Goal: Task Accomplishment & Management: Use online tool/utility

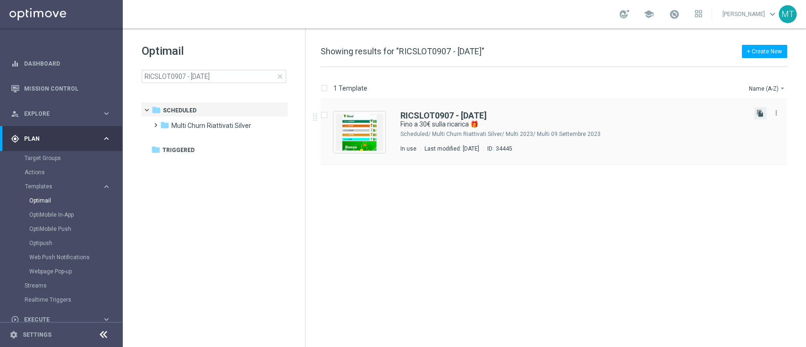
click at [759, 111] on icon "file_copy" at bounding box center [760, 114] width 8 height 8
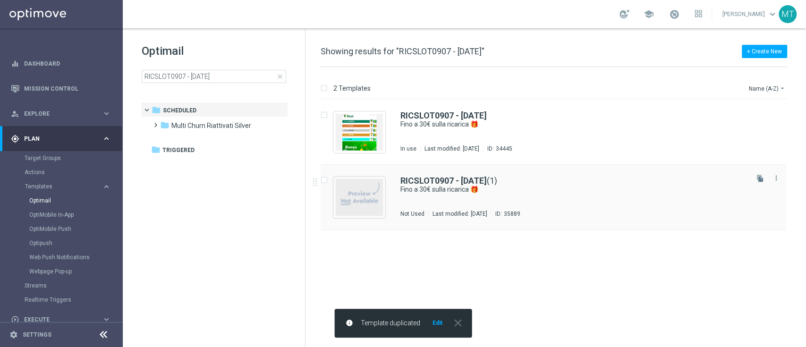
click at [460, 175] on div "RICSLOT0907 - [DATE] (1) Fino a 30€ sulla ricarica 🎁 Not Used Last modified: [D…" at bounding box center [554, 197] width 466 height 65
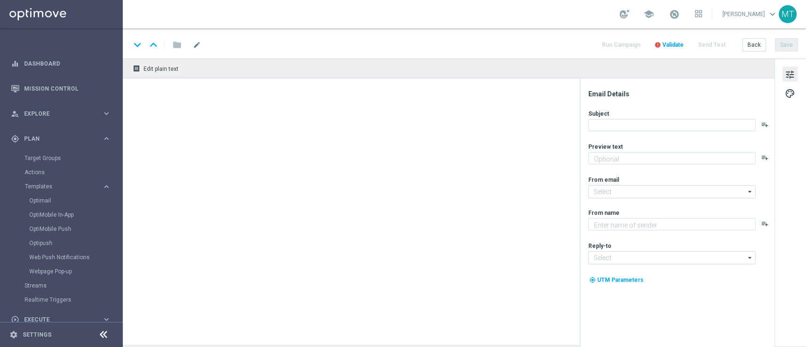
type input "RICSLOT0907 - [DATE](1)"
type textarea "Scopri la nuova promozione 🎯"
type textarea "Sisal"
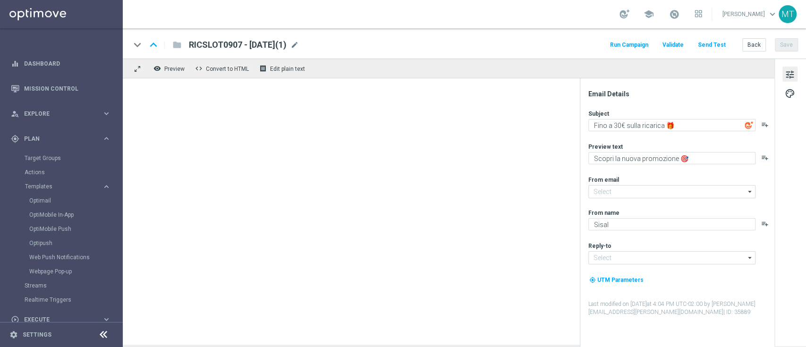
type input "[EMAIL_ADDRESS][DOMAIN_NAME]"
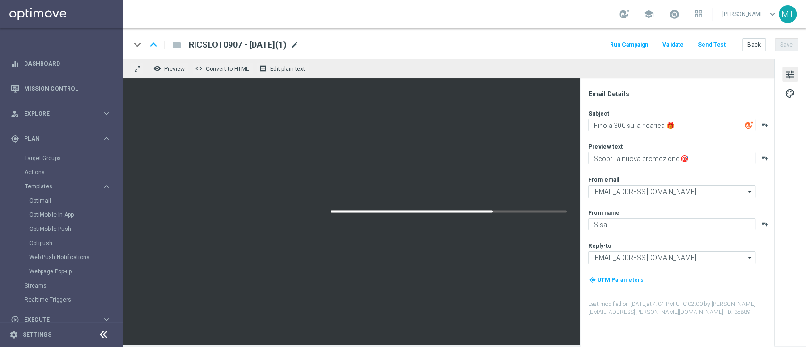
click at [299, 41] on span "mode_edit" at bounding box center [294, 45] width 8 height 8
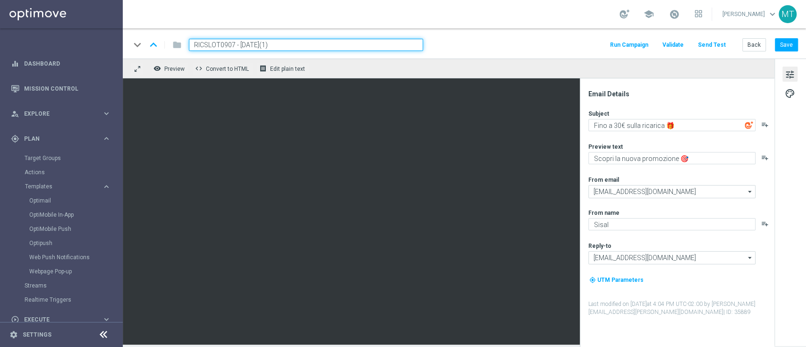
drag, startPoint x: 234, startPoint y: 44, endPoint x: 193, endPoint y: 40, distance: 41.3
click at [193, 40] on input "RICSLOT0907 - [DATE](1)" at bounding box center [306, 45] width 234 height 12
paste input "RICASLOT0409"
click at [300, 39] on input "RICASLOT0409 - [DATE](1)" at bounding box center [306, 45] width 234 height 12
type input "RICASLOT0409 - [DATE]"
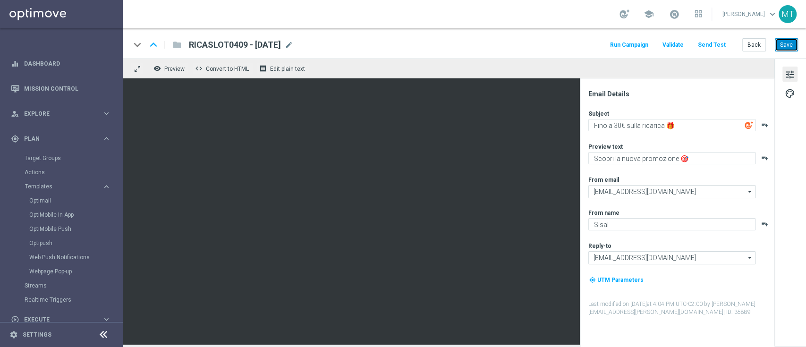
click at [786, 42] on button "Save" at bounding box center [786, 44] width 23 height 13
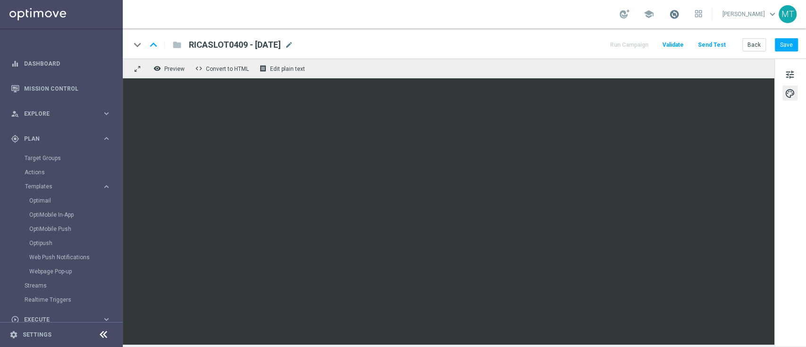
click at [679, 10] on span at bounding box center [674, 14] width 10 height 10
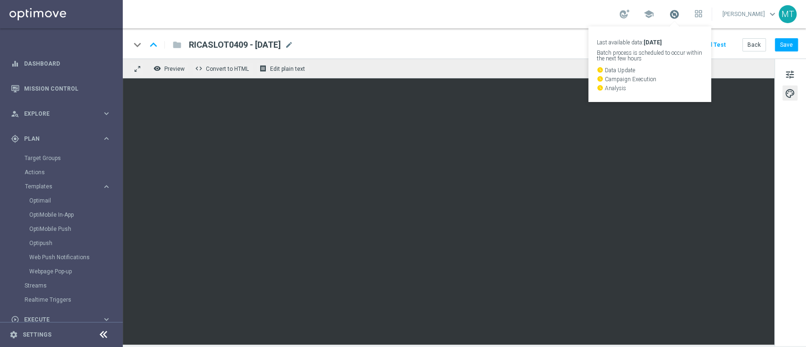
click at [679, 10] on span at bounding box center [674, 14] width 10 height 10
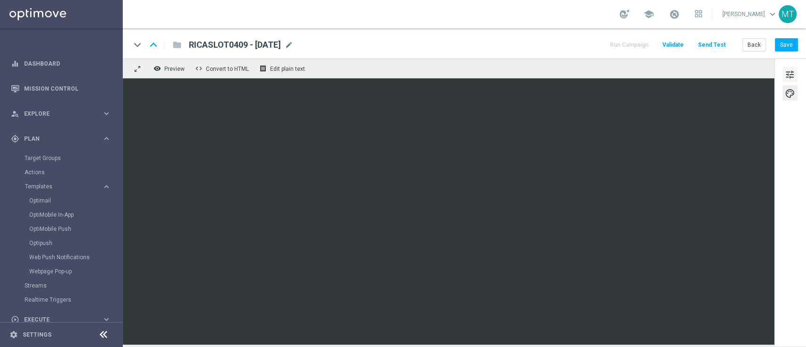
click at [785, 68] on span "tune" at bounding box center [790, 74] width 10 height 12
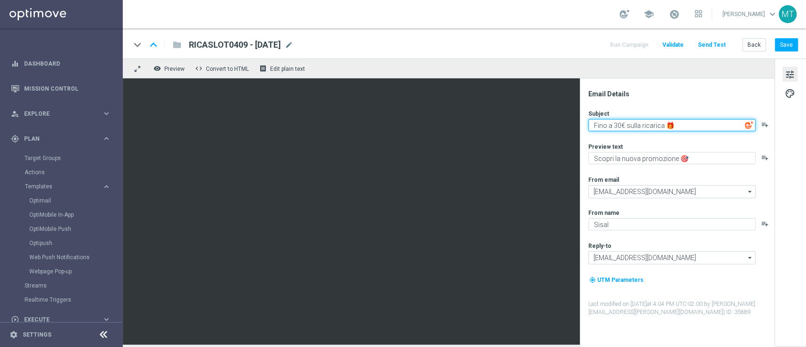
click at [617, 125] on textarea "Fino a 30€ sulla ricarica 🎁" at bounding box center [671, 125] width 167 height 12
type textarea "Fino a 20€ sulla ricarica 🎁"
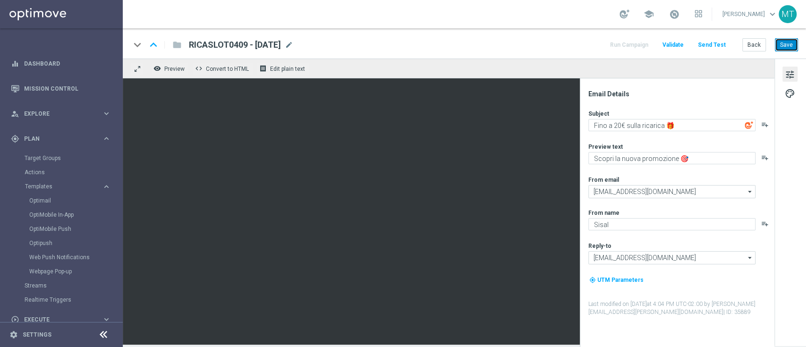
click at [786, 46] on button "Save" at bounding box center [786, 44] width 23 height 13
click at [79, 108] on div "person_search Explore keyboard_arrow_right" at bounding box center [61, 113] width 122 height 25
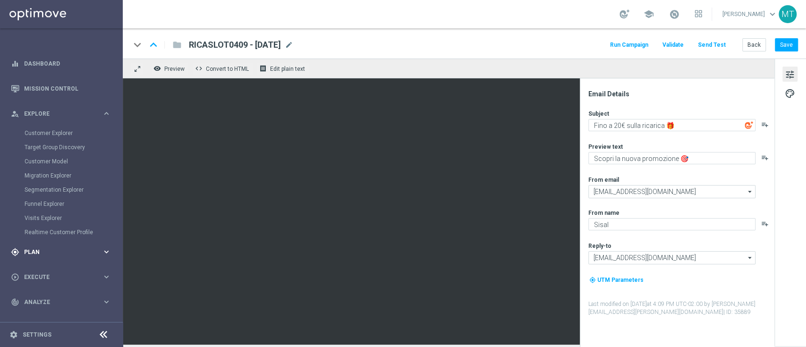
click at [65, 242] on div "gps_fixed Plan keyboard_arrow_right" at bounding box center [61, 251] width 122 height 25
click at [43, 158] on link "Target Groups" at bounding box center [62, 158] width 74 height 8
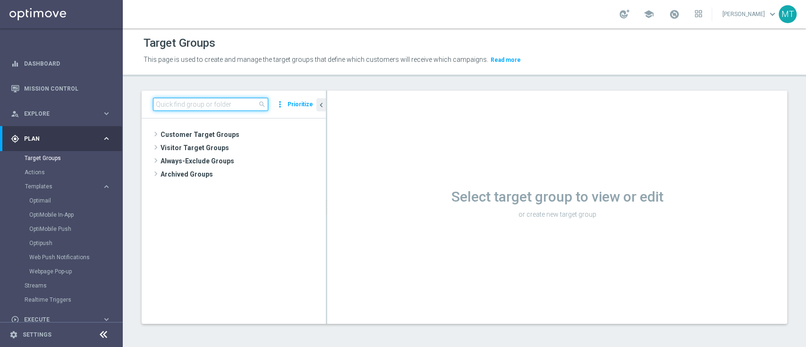
click at [166, 108] on input at bounding box center [210, 104] width 115 height 13
paste input "Multi Talent ggr nb lm > 0 1st Casino NO saldo"
type input "Multi Talent ggr nb lm > 0 1st Casino NO saldo"
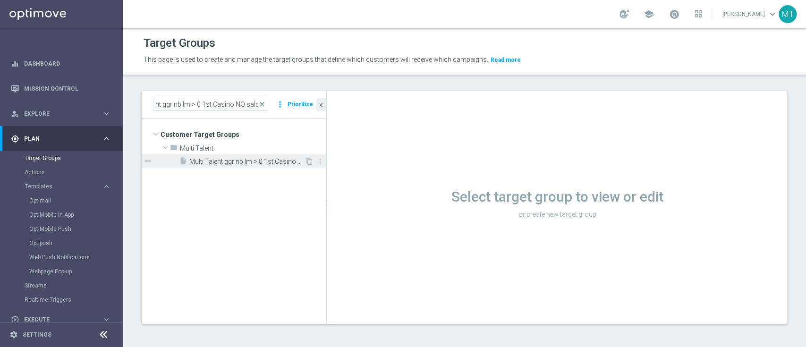
click at [239, 158] on span "Multi Talent ggr nb lm > 0 1st Casino NO saldo" at bounding box center [246, 162] width 115 height 8
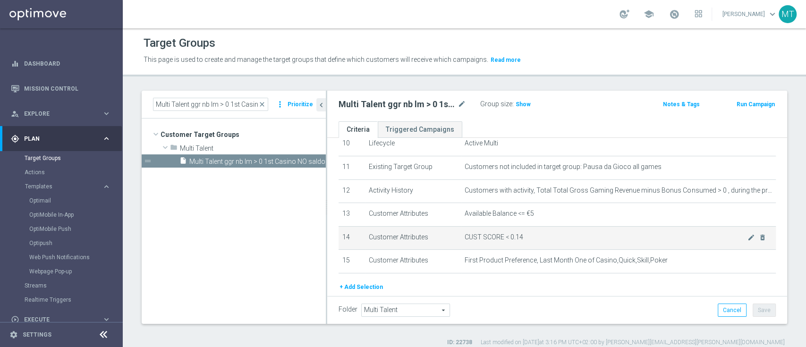
scroll to position [282, 0]
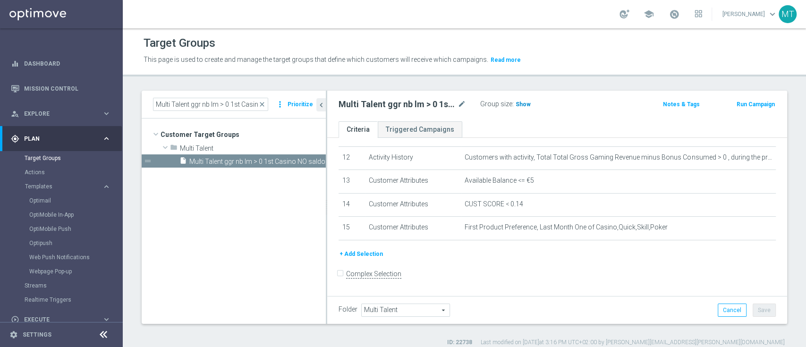
click at [518, 106] on span "Show" at bounding box center [523, 104] width 15 height 7
click at [742, 106] on button "Run Campaign" at bounding box center [756, 104] width 40 height 10
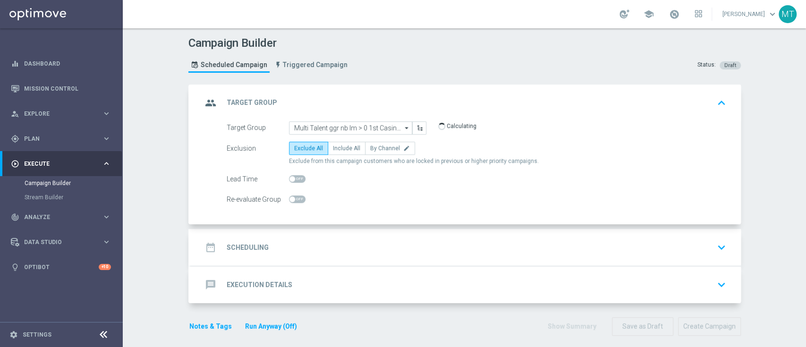
drag, startPoint x: 318, startPoint y: 240, endPoint x: 310, endPoint y: 258, distance: 19.2
click at [310, 258] on div "date_range Scheduling keyboard_arrow_down" at bounding box center [466, 247] width 550 height 37
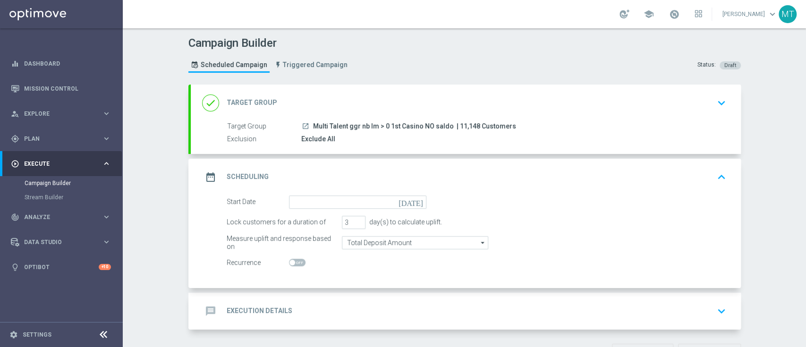
click at [414, 200] on icon "[DATE]" at bounding box center [413, 200] width 28 height 10
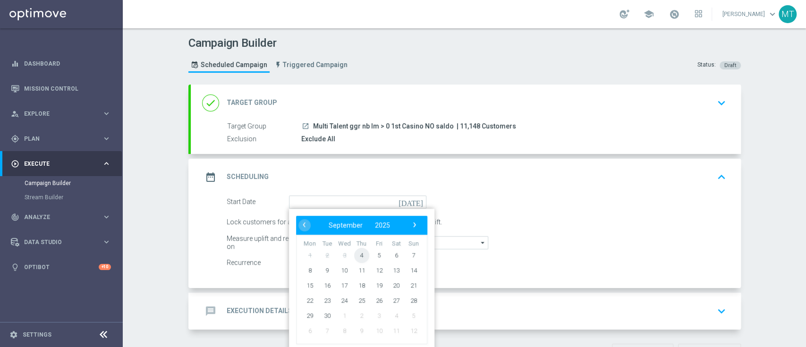
click at [360, 255] on span "4" at bounding box center [361, 254] width 15 height 15
type input "[DATE]"
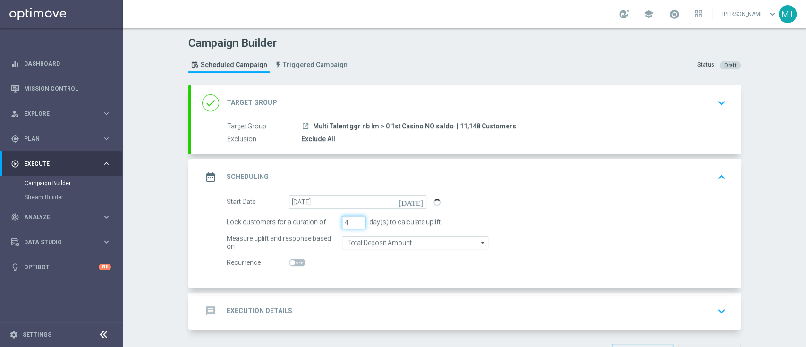
type input "4"
click at [357, 218] on input "4" at bounding box center [354, 222] width 24 height 13
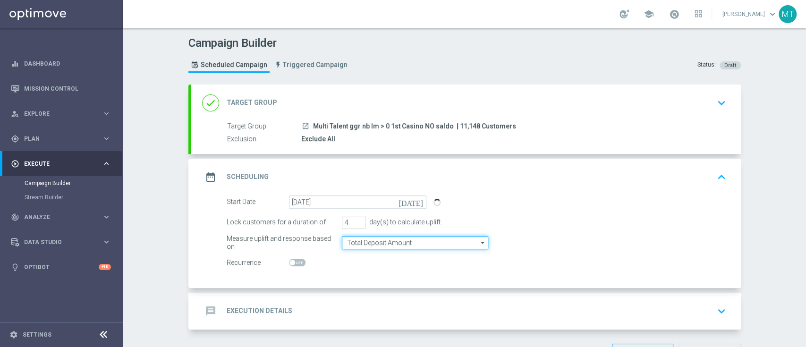
click at [395, 241] on input "Total Deposit Amount" at bounding box center [415, 242] width 146 height 13
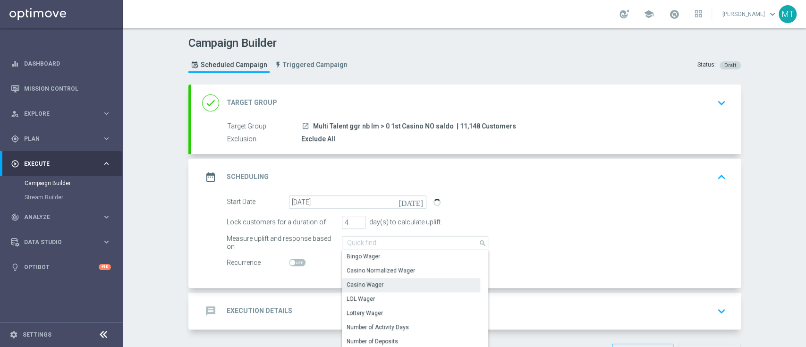
click at [396, 282] on div "Casino Wager" at bounding box center [411, 284] width 138 height 13
type input "Casino Wager"
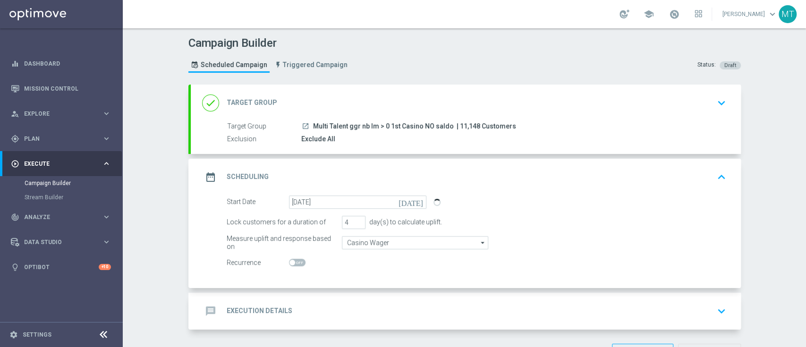
scroll to position [33, 0]
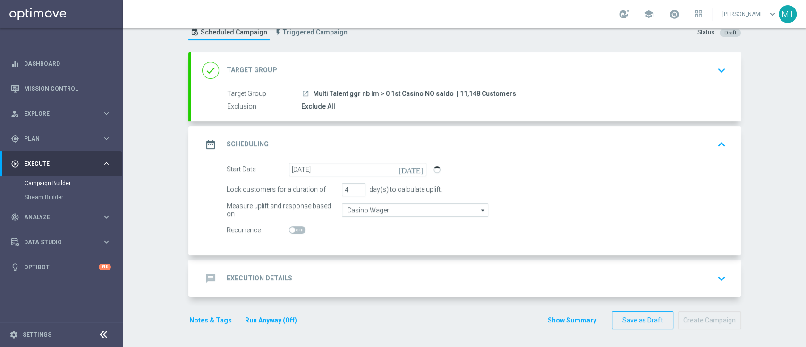
click at [398, 278] on div "message Execution Details keyboard_arrow_down" at bounding box center [465, 279] width 527 height 18
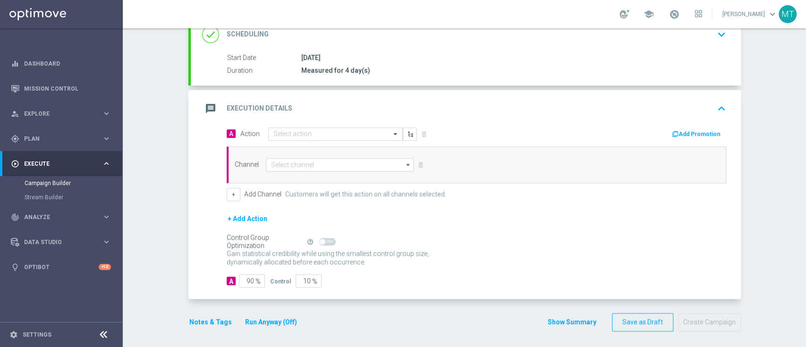
scroll to position [140, 0]
click at [316, 126] on div "Select action" at bounding box center [335, 132] width 135 height 13
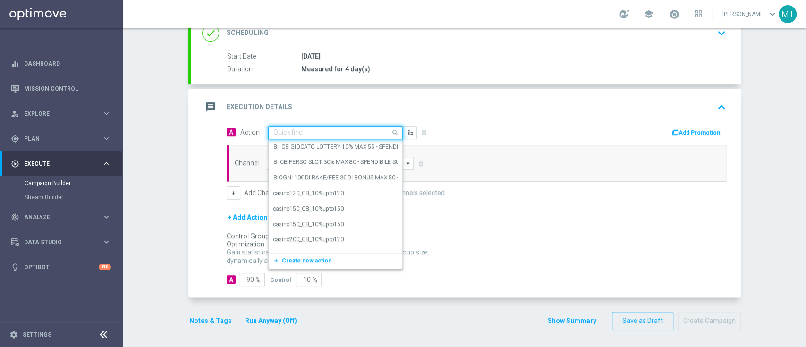
paste input "Ricarica 30€ ricevi 5€ Slot, ricarica 50€ ricevi 10€, ricarica 70€ ricevi 20€"
type input "Ricarica 30€ ricevi 5€ Slot, ricarica 50€ ricevi 10€, ricarica 70€ ricevi 20€"
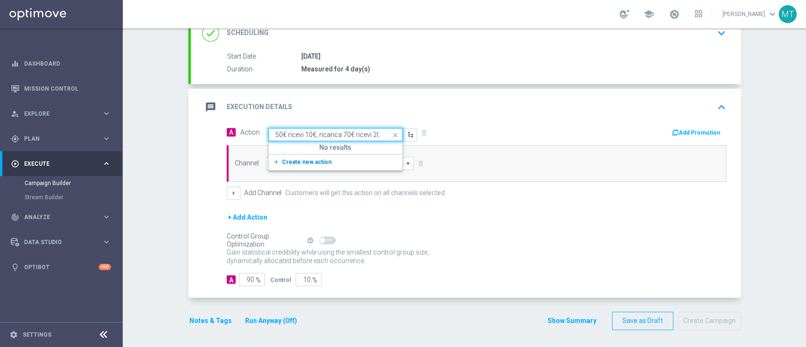
click at [331, 162] on button "add_new Create new action" at bounding box center [334, 162] width 130 height 11
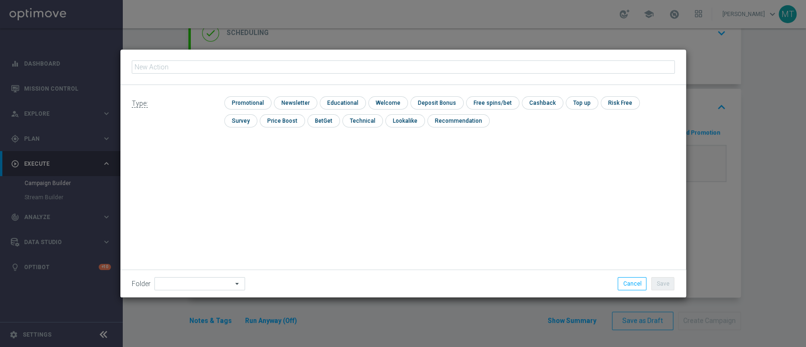
type input "Ricarica 30€ ricevi 5€ Slot, ricarica 50€ ricevi 10€, ricarica 70€ ricevi 20€"
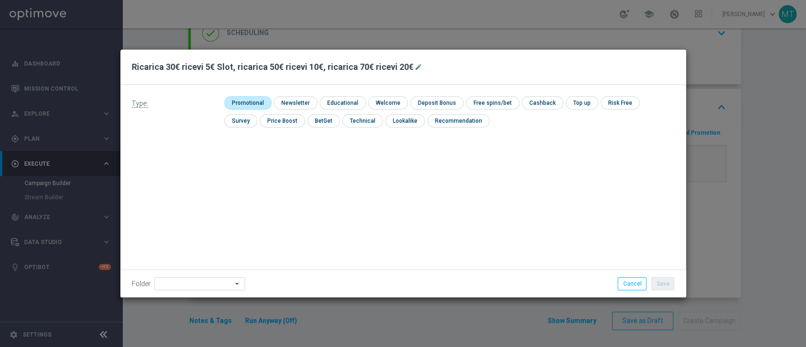
click at [256, 100] on input "checkbox" at bounding box center [246, 102] width 45 height 13
checkbox input "true"
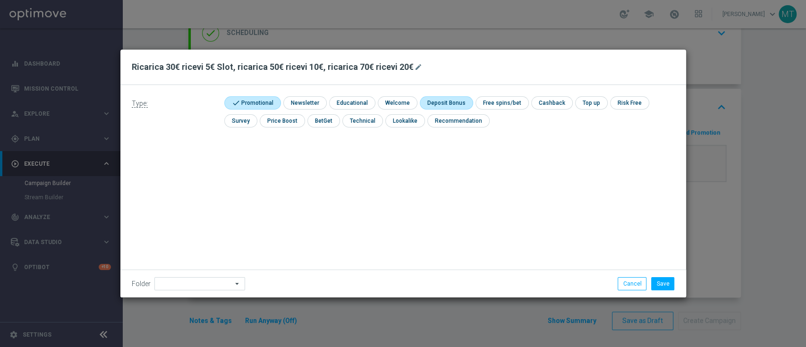
click at [454, 102] on input "checkbox" at bounding box center [445, 102] width 51 height 13
checkbox input "true"
click at [670, 287] on button "Save" at bounding box center [662, 283] width 23 height 13
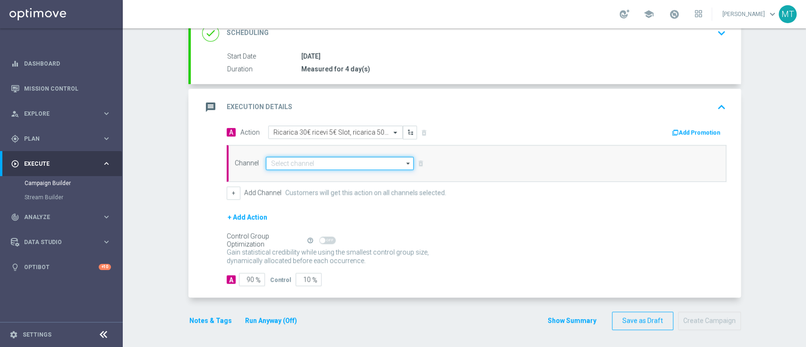
click at [322, 164] on input at bounding box center [340, 163] width 148 height 13
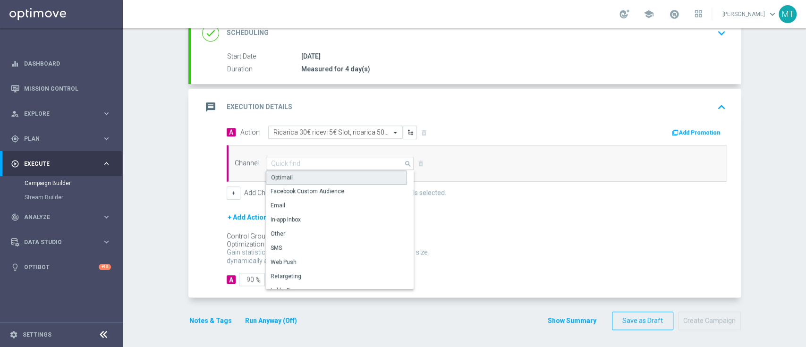
click at [315, 182] on div "Optimail" at bounding box center [336, 177] width 141 height 14
type input "Optimail"
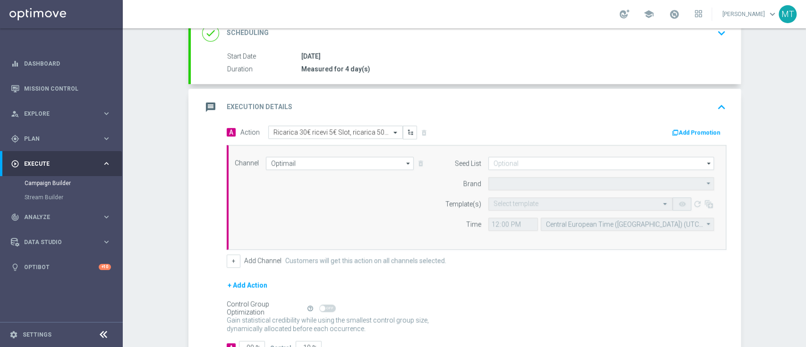
type input "Sisal Marketing"
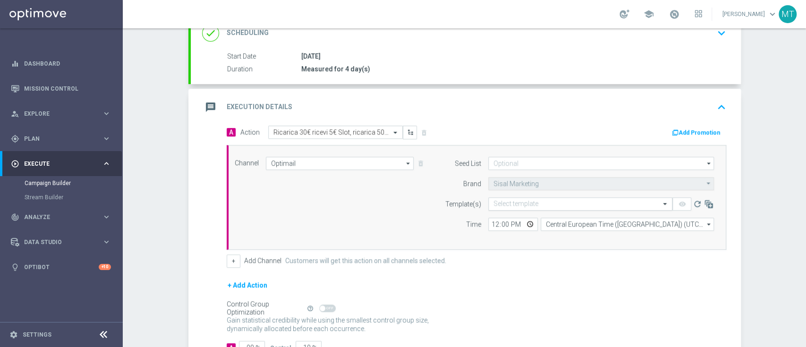
click at [540, 209] on div "Select template" at bounding box center [580, 203] width 184 height 13
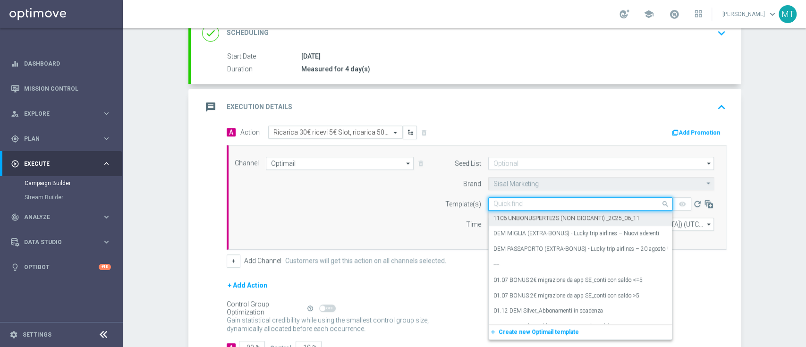
paste input "RICASLOT0409 - [DATE]"
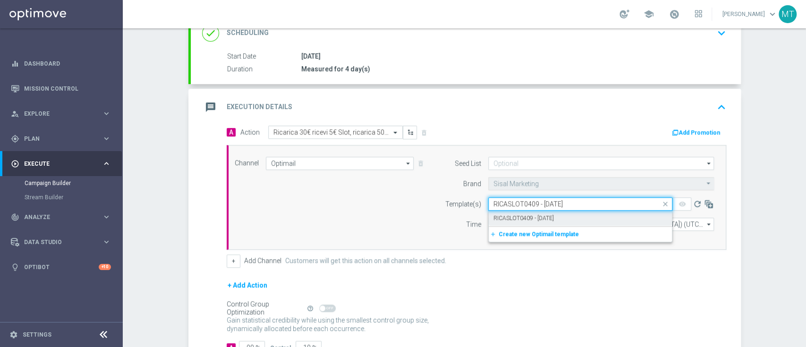
click at [529, 215] on label "RICASLOT0409 - [DATE]" at bounding box center [523, 218] width 60 height 8
type input "RICASLOT0409 - [DATE]"
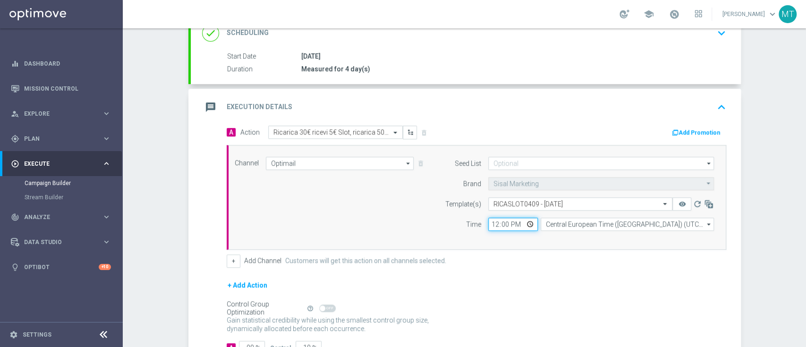
click at [491, 223] on input "12:00" at bounding box center [513, 224] width 50 height 13
type input "17:30"
click at [521, 304] on div "Control Group Optimization Self Optimizing Campaign help_outline" at bounding box center [477, 308] width 500 height 10
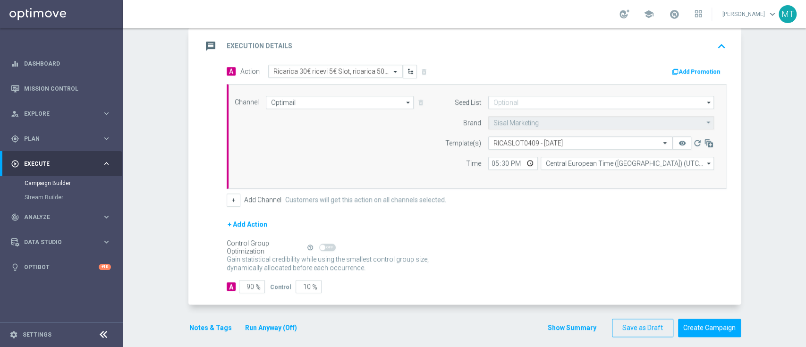
click at [688, 62] on div "message Execution Details keyboard_arrow_up" at bounding box center [466, 46] width 550 height 37
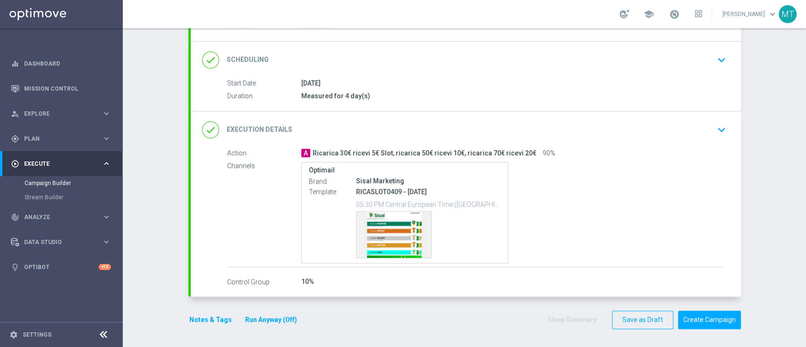
scroll to position [112, 0]
click at [637, 122] on div "done Execution Details keyboard_arrow_down" at bounding box center [465, 130] width 527 height 18
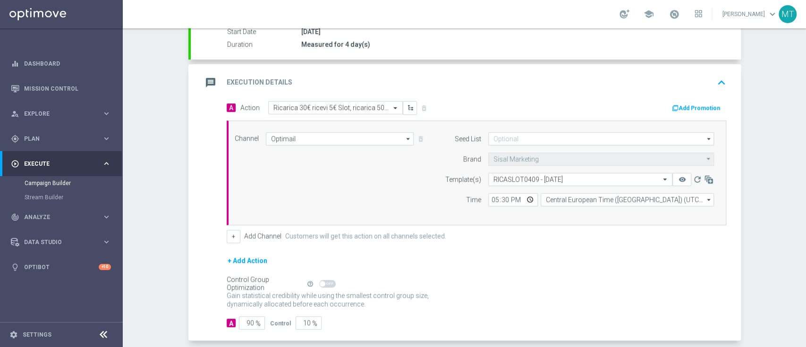
scroll to position [194, 0]
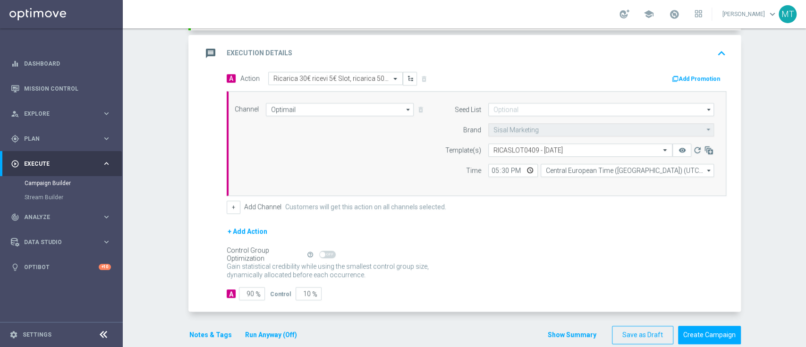
click at [677, 74] on button "Add Promotion" at bounding box center [697, 79] width 52 height 10
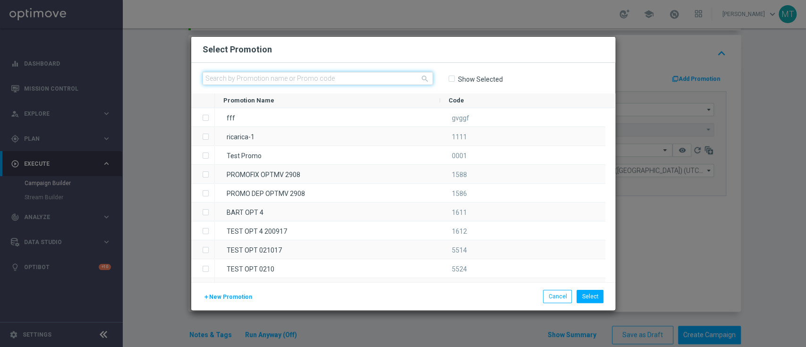
click at [246, 77] on input "text" at bounding box center [318, 78] width 230 height 13
paste input "334128"
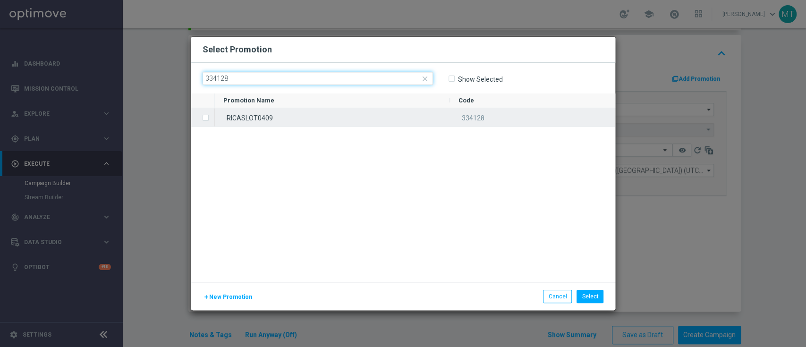
type input "334128"
click at [212, 117] on label "Press SPACE to select this row." at bounding box center [213, 118] width 3 height 8
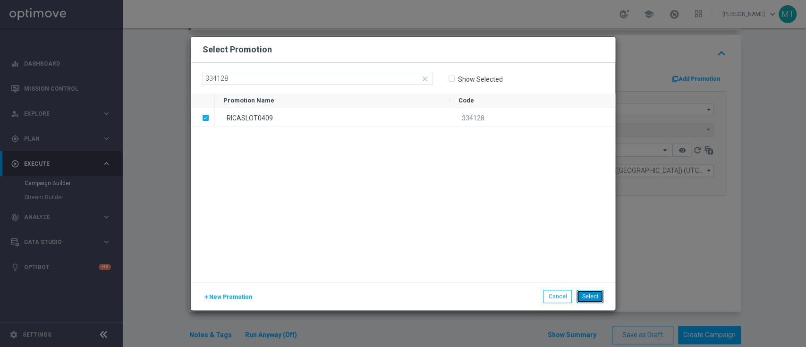
click at [582, 290] on button "Select" at bounding box center [590, 296] width 27 height 13
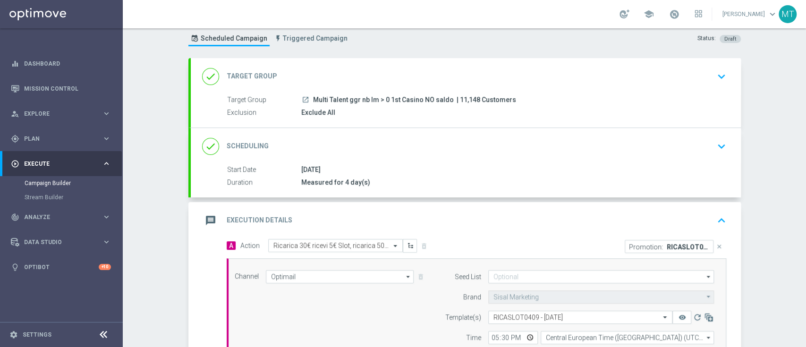
scroll to position [22, 0]
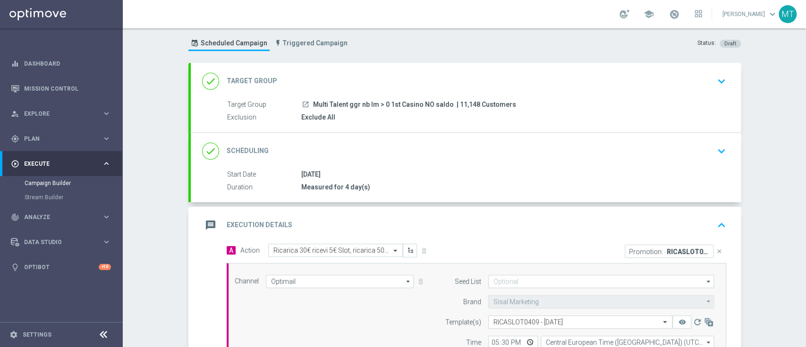
click at [490, 127] on div "Target Group launch Multi Talent ggr nb lm > 0 1st Casino NO saldo | 11,148 Cus…" at bounding box center [466, 116] width 550 height 33
click at [592, 92] on div "done Target Group keyboard_arrow_down" at bounding box center [466, 81] width 550 height 37
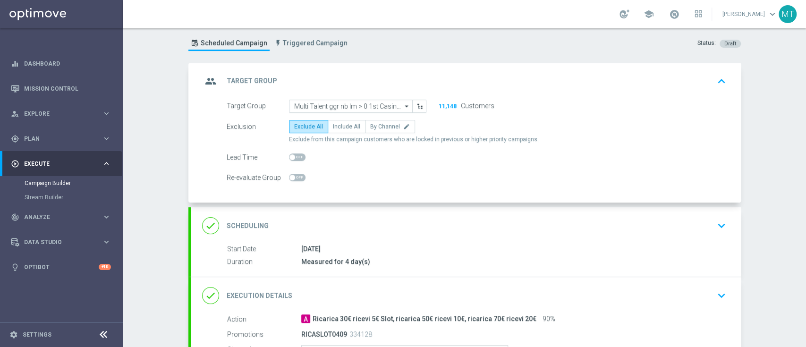
click at [467, 229] on div "done Scheduling keyboard_arrow_down" at bounding box center [465, 226] width 527 height 18
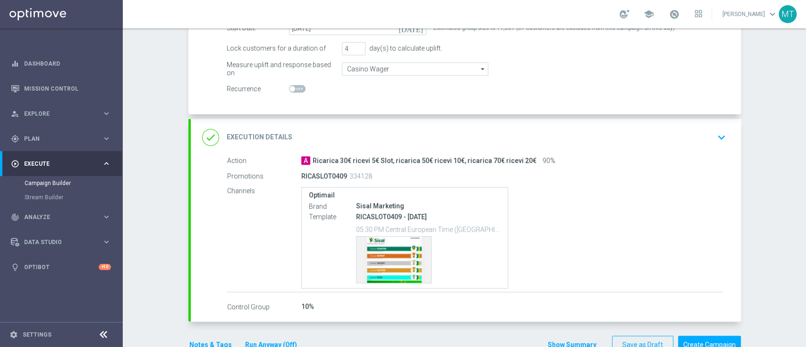
scroll to position [175, 0]
click at [646, 157] on div "A Ricarica 30€ ricevi 5€ Slot, ricarica 50€ ricevi 10€, ricarica 70€ ricevi 20€…" at bounding box center [511, 159] width 421 height 9
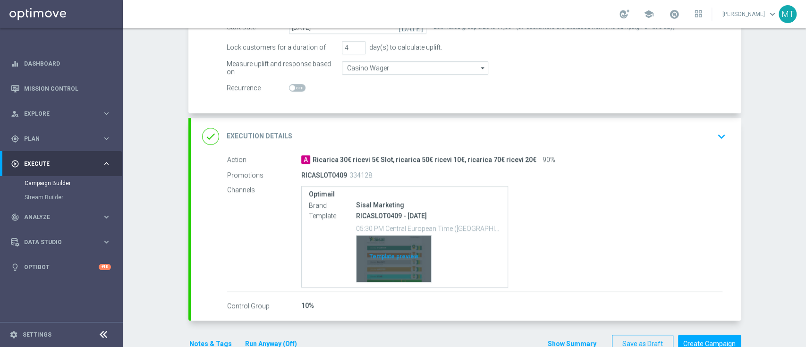
click at [370, 271] on div "Template preview" at bounding box center [394, 259] width 75 height 46
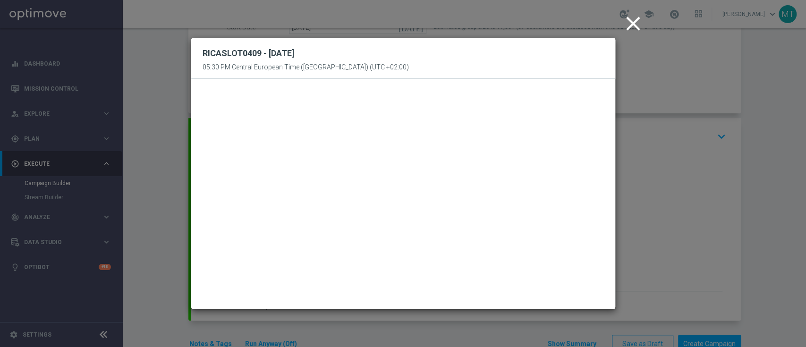
click at [633, 27] on icon "close" at bounding box center [633, 24] width 24 height 24
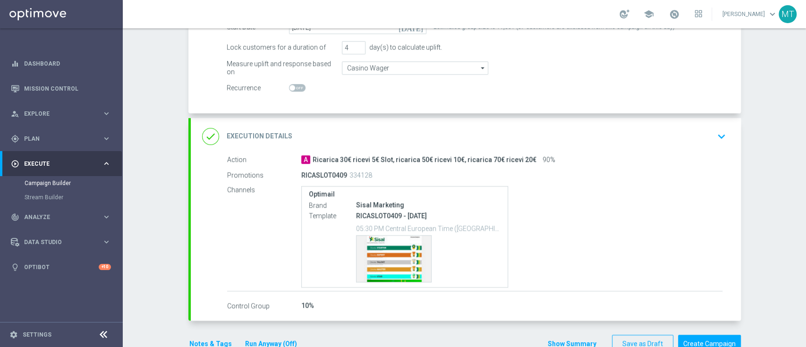
scroll to position [163, 0]
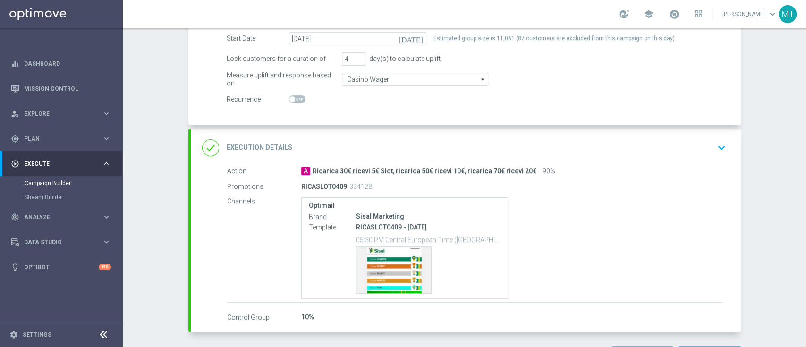
click at [622, 162] on div "done Execution Details keyboard_arrow_down" at bounding box center [466, 147] width 550 height 37
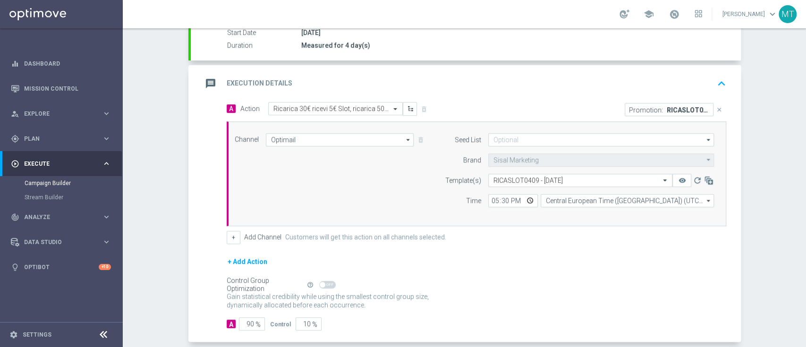
scroll to position [208, 0]
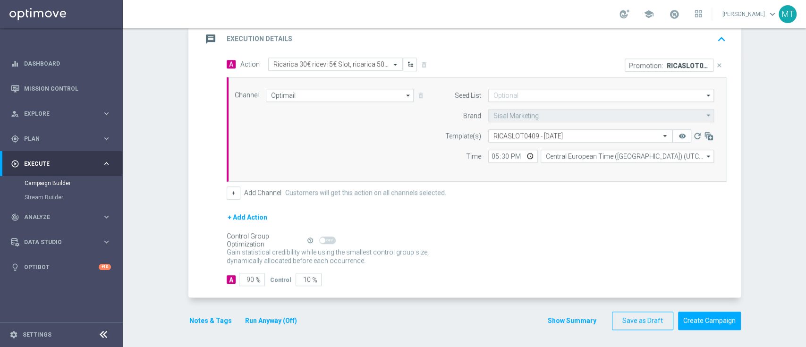
click at [215, 312] on div "Notes & Tags Run Anyway (Off)" at bounding box center [248, 321] width 121 height 18
click at [215, 315] on button "Notes & Tags" at bounding box center [210, 321] width 44 height 12
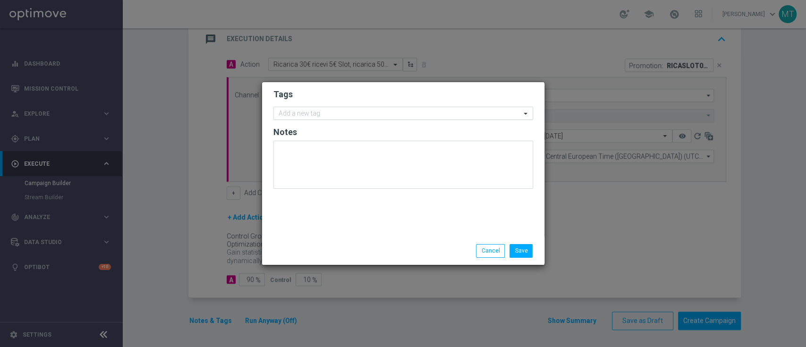
click at [297, 111] on input "text" at bounding box center [400, 114] width 242 height 8
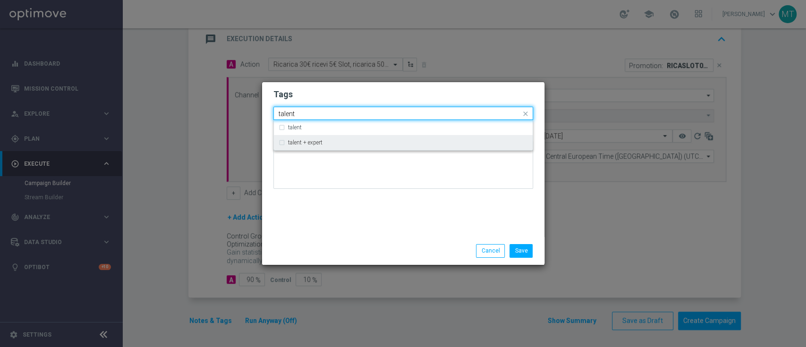
click at [316, 142] on label "talent + expert" at bounding box center [305, 143] width 34 height 6
type input "talent"
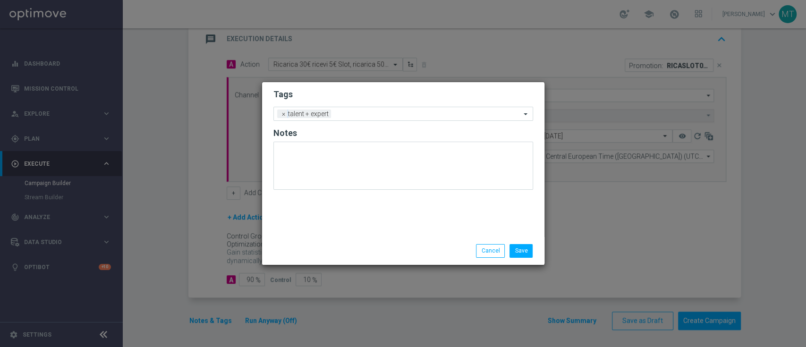
click at [342, 240] on div "Save Cancel" at bounding box center [403, 250] width 282 height 27
click at [342, 113] on input "text" at bounding box center [428, 114] width 186 height 8
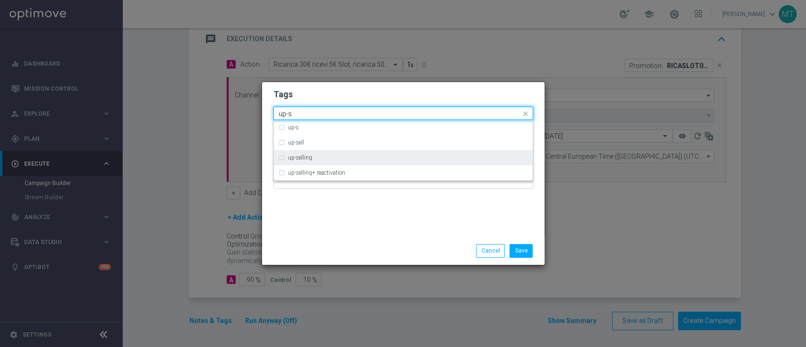
click at [317, 155] on div "up-selling" at bounding box center [408, 158] width 240 height 6
type input "up-s"
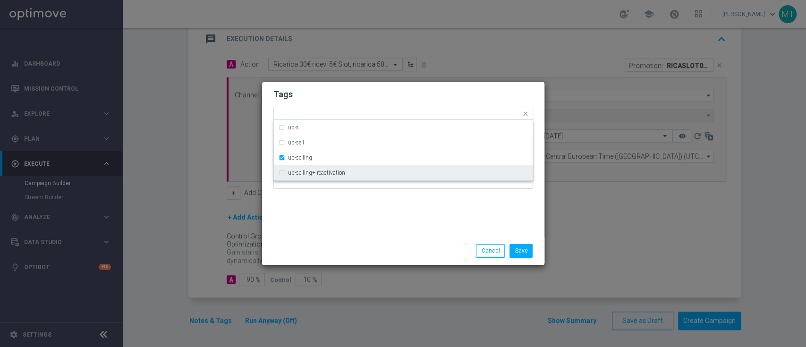
click at [346, 236] on div "Tags Quick find × talent + expert × up-selling up-s up-sell up-selling up-selli…" at bounding box center [403, 159] width 282 height 155
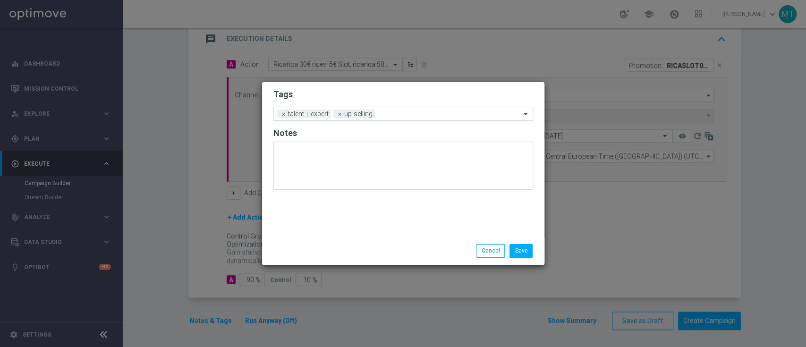
click at [390, 110] on div "Add a new tag × talent + expert × up-selling" at bounding box center [397, 113] width 247 height 13
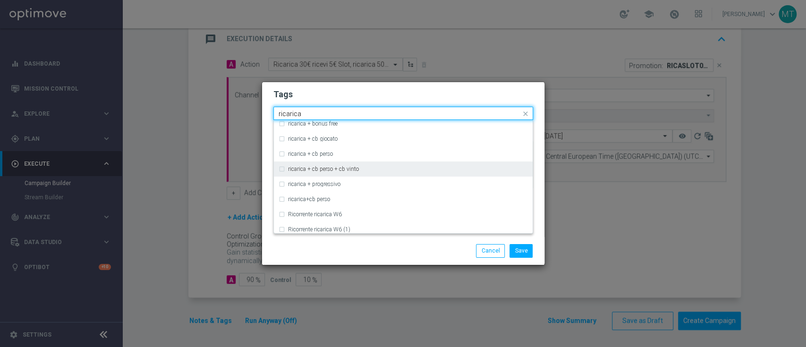
scroll to position [306, 0]
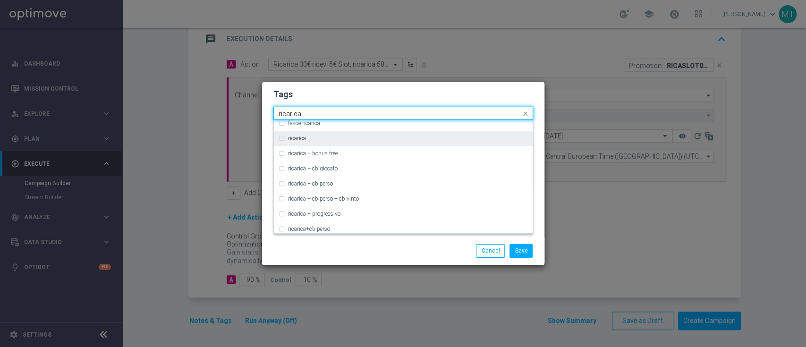
click at [280, 136] on div "ricarica" at bounding box center [403, 138] width 249 height 15
type input "ricarica"
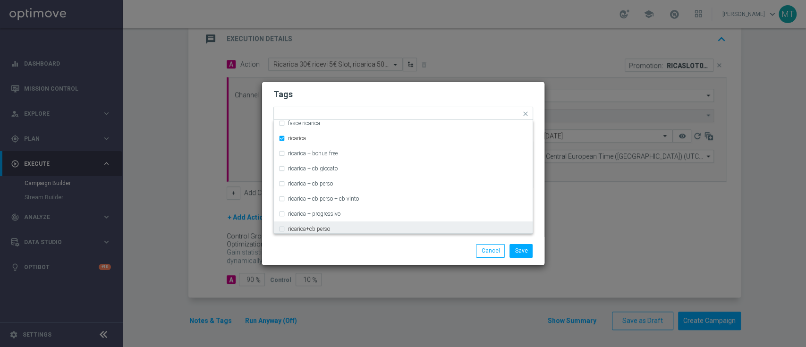
click at [302, 247] on div "Save Cancel" at bounding box center [403, 250] width 274 height 13
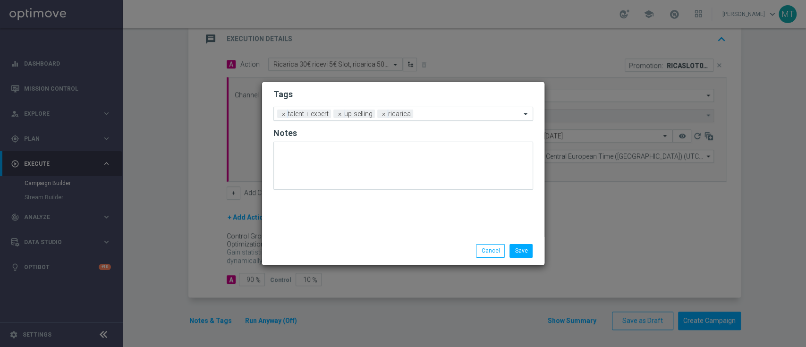
click at [427, 109] on div "Add a new tag × talent + expert × up-selling × ricarica" at bounding box center [397, 113] width 247 height 13
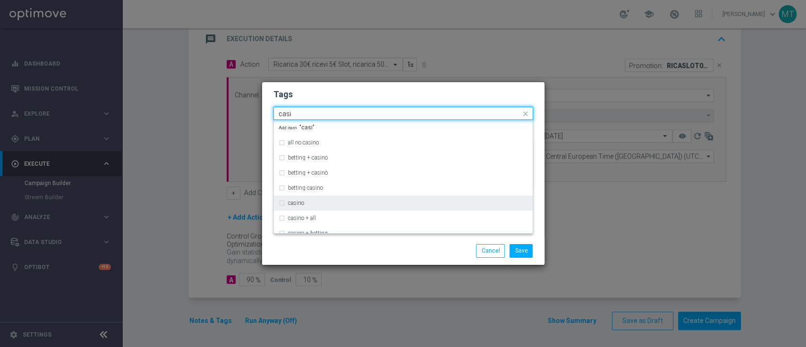
click at [314, 200] on div "casino" at bounding box center [403, 202] width 249 height 15
type input "casi"
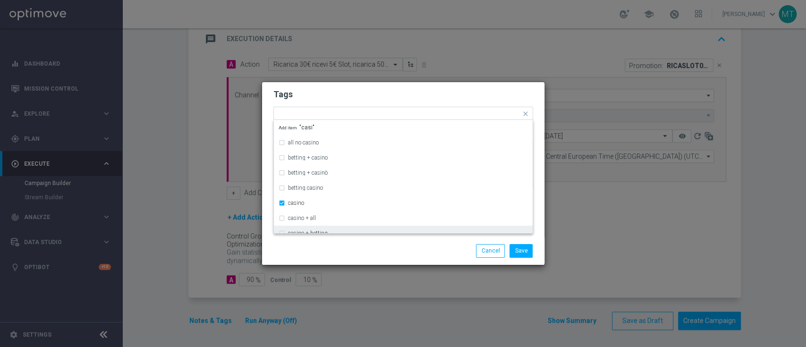
click at [323, 246] on div "Save Cancel" at bounding box center [403, 250] width 274 height 13
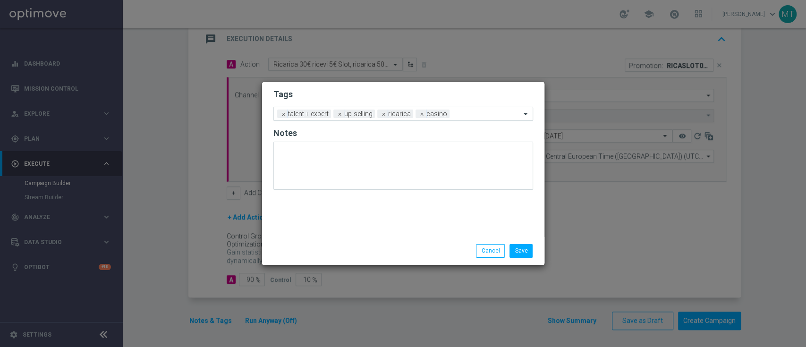
click at [476, 113] on input "text" at bounding box center [487, 114] width 68 height 8
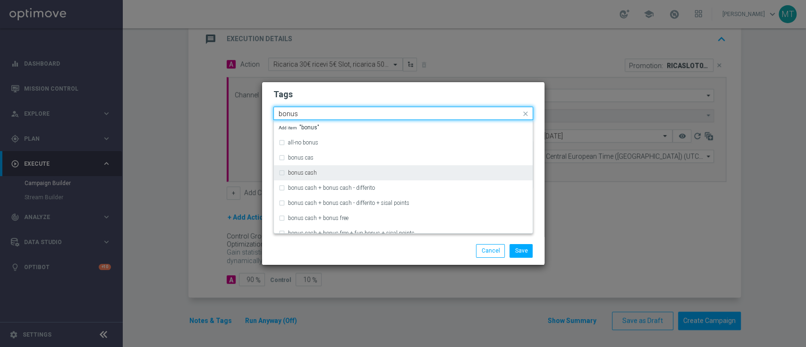
click at [371, 172] on div "bonus cash" at bounding box center [408, 173] width 240 height 6
type input "bonus"
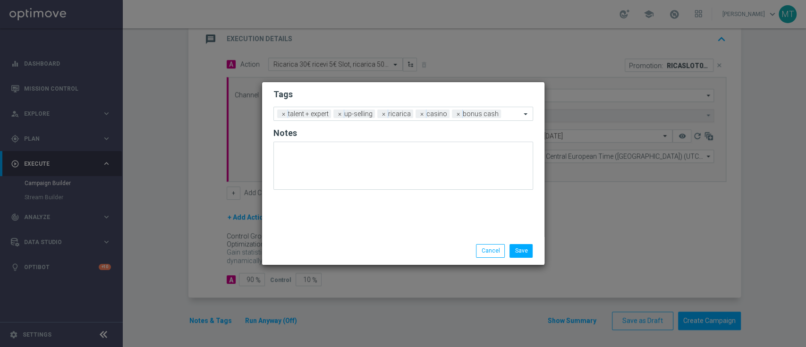
click at [374, 240] on div "Save Cancel" at bounding box center [403, 250] width 282 height 27
click at [525, 246] on button "Save" at bounding box center [521, 250] width 23 height 13
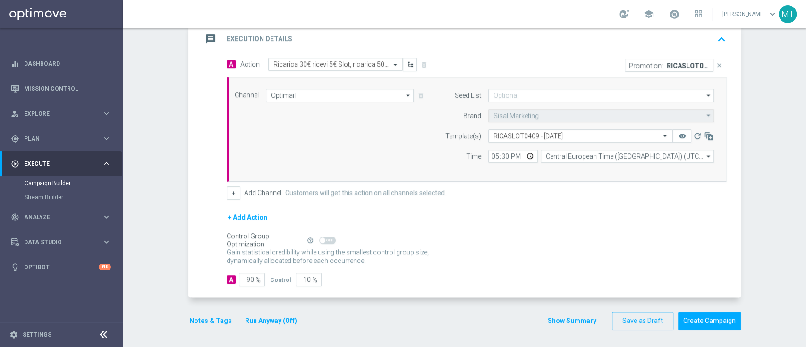
click at [276, 317] on button "Run Anyway (Off)" at bounding box center [271, 321] width 54 height 12
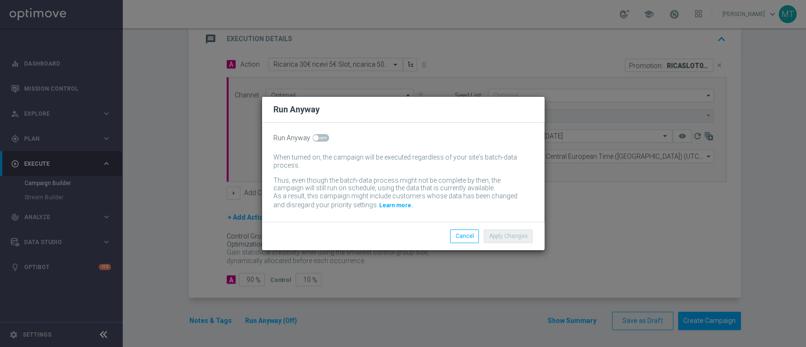
click at [320, 138] on span at bounding box center [321, 138] width 17 height 8
click at [320, 138] on input "checkbox" at bounding box center [321, 138] width 17 height 8
checkbox input "true"
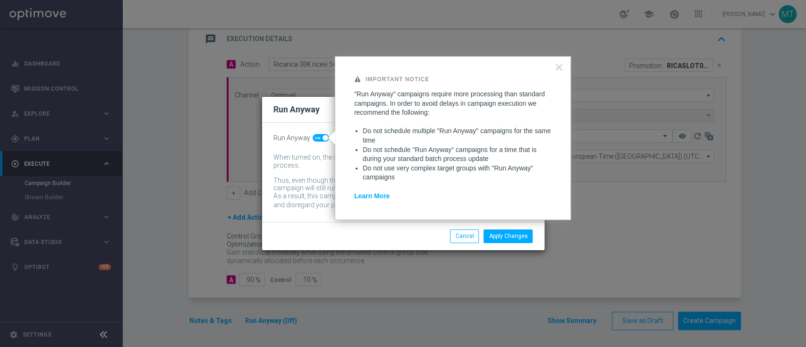
click at [370, 220] on div "Run Anyway When turned on, the campaign will be executed regardless of your sit…" at bounding box center [403, 172] width 282 height 99
click at [520, 237] on button "Apply Changes" at bounding box center [508, 235] width 49 height 13
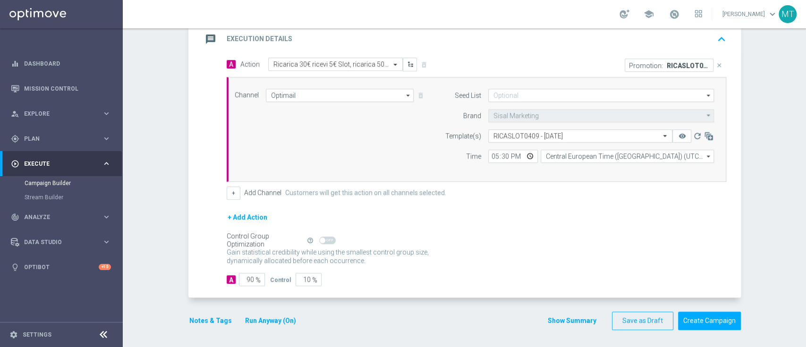
scroll to position [0, 0]
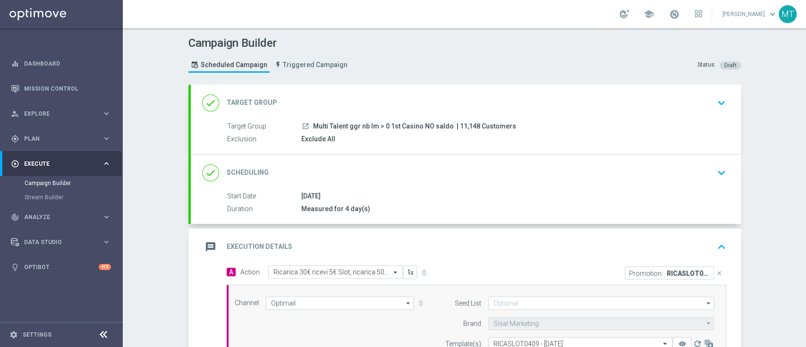
click at [521, 189] on div "done Scheduling keyboard_arrow_down" at bounding box center [466, 172] width 550 height 37
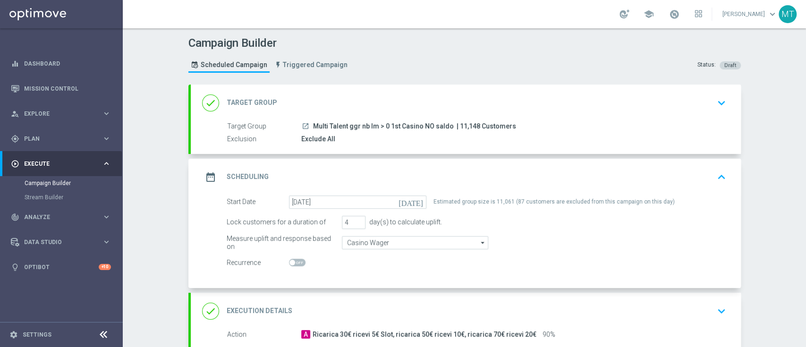
click at [523, 186] on div "date_range Scheduling keyboard_arrow_up" at bounding box center [466, 177] width 550 height 37
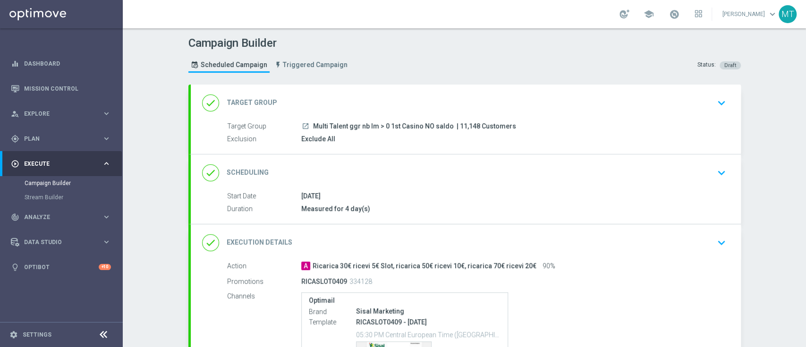
click at [511, 243] on div "done Execution Details keyboard_arrow_down Action A Ricarica 30€ ricevi 5€ Slot…" at bounding box center [466, 325] width 550 height 203
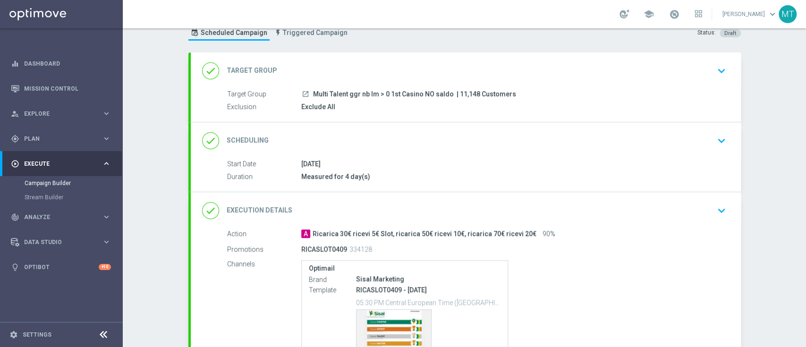
scroll to position [130, 0]
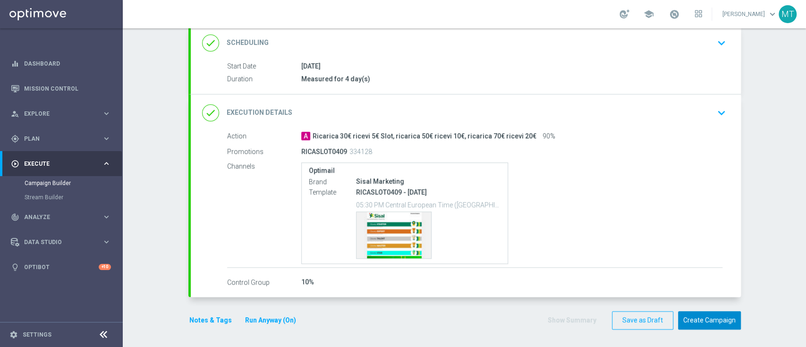
click at [715, 318] on button "Create Campaign" at bounding box center [709, 320] width 63 height 18
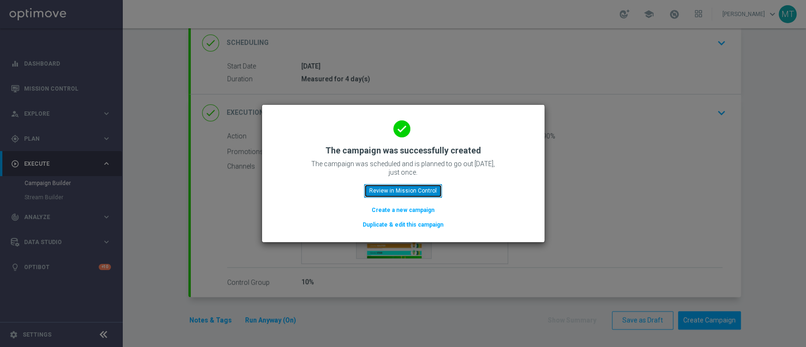
click at [423, 192] on button "Review in Mission Control" at bounding box center [403, 190] width 78 height 13
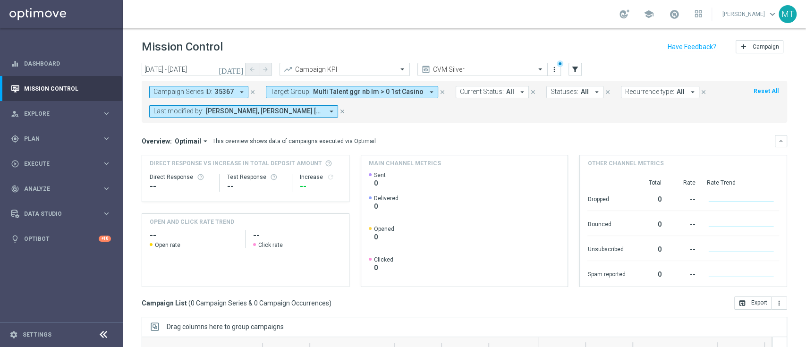
click at [250, 91] on icon "close" at bounding box center [252, 92] width 7 height 7
click at [280, 90] on span "Multi Talent ggr nb lm > 0 1st Casino" at bounding box center [251, 92] width 110 height 8
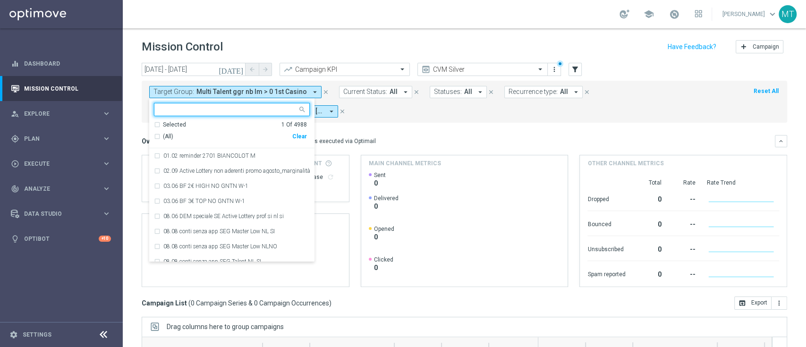
click at [209, 127] on div "Selected 1 Of 4988" at bounding box center [230, 125] width 153 height 8
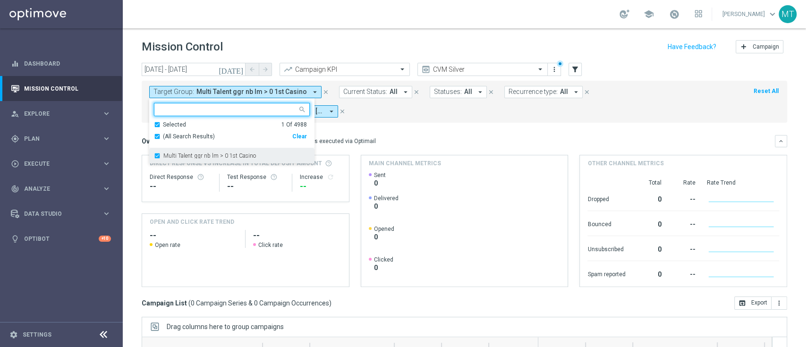
click at [180, 153] on label "Multi Talent ggr nb lm > 0 1st Casino" at bounding box center [209, 156] width 93 height 6
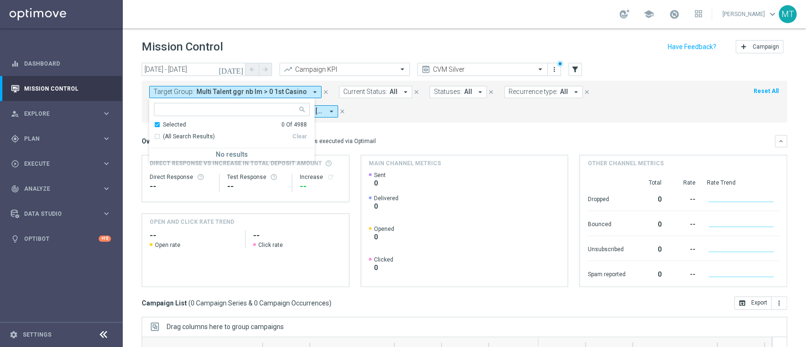
click at [174, 127] on div "Selected" at bounding box center [174, 125] width 23 height 8
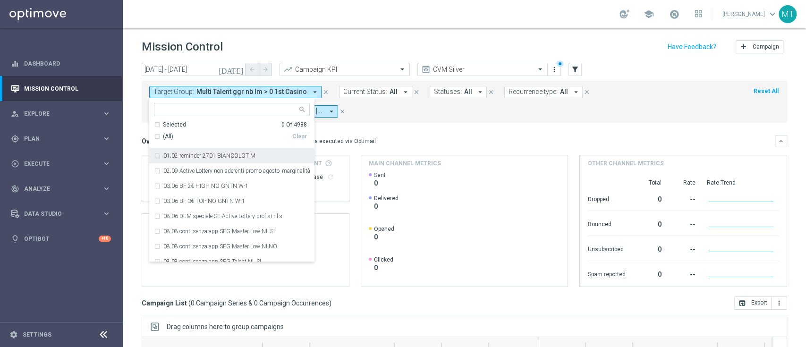
click at [347, 135] on div "Overview: Optimail arrow_drop_down This overview shows data of campaigns execut…" at bounding box center [464, 141] width 645 height 12
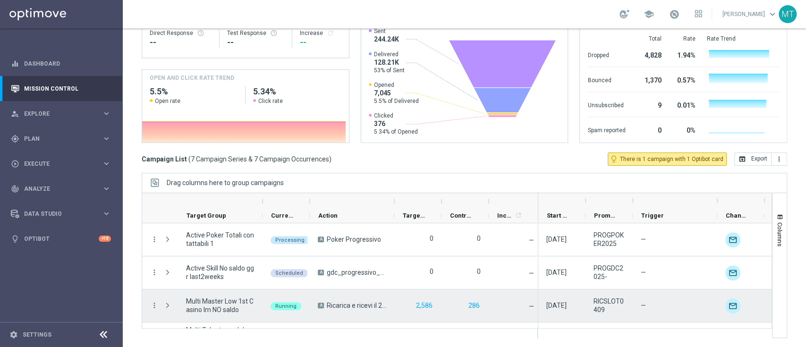
scroll to position [126, 0]
